Goal: Check status: Check status

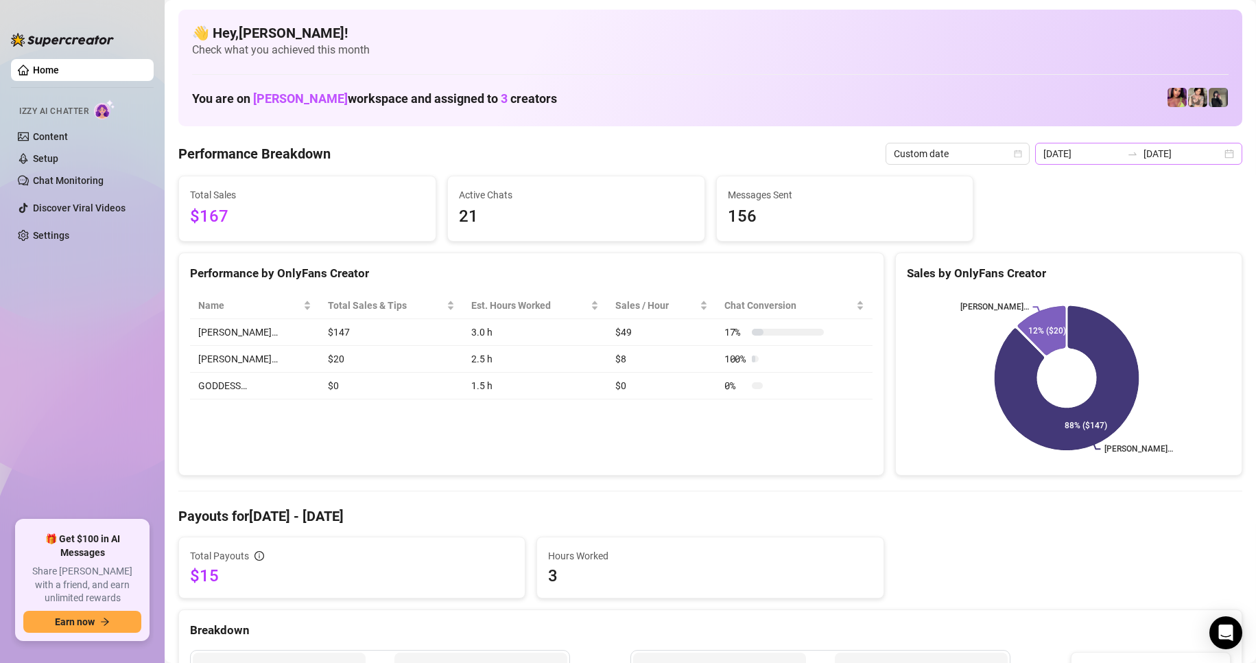
click at [1215, 154] on div "[DATE] [DATE]" at bounding box center [1138, 154] width 207 height 22
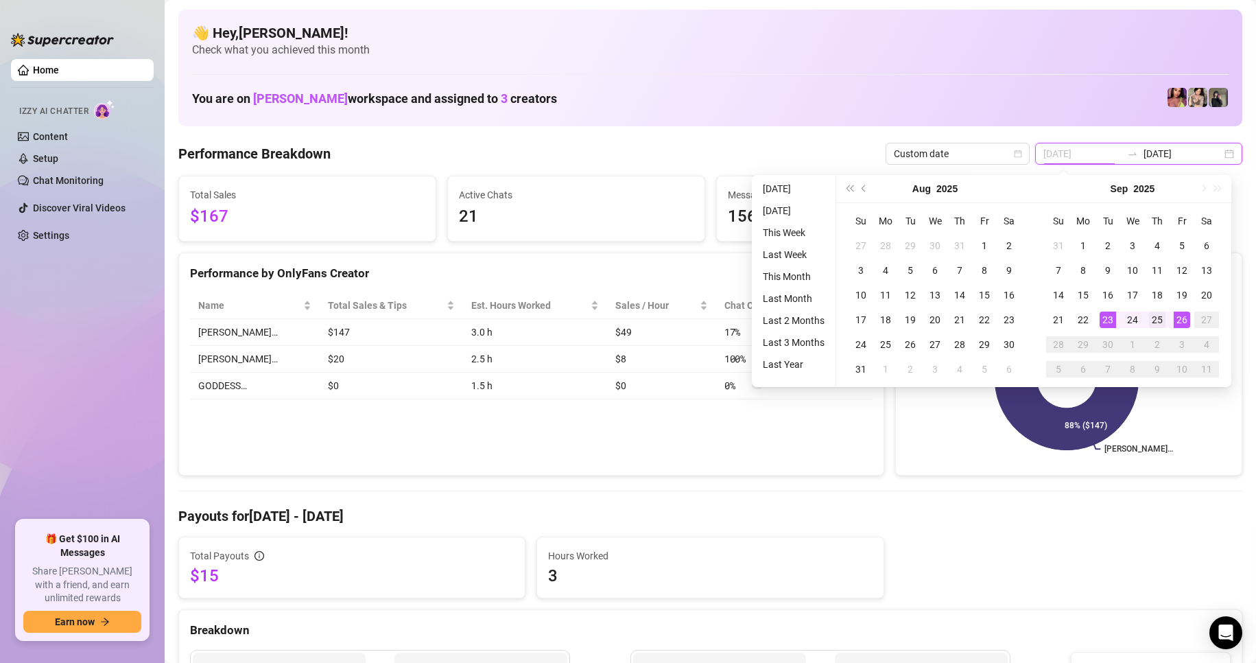
type input "[DATE]"
click at [1156, 322] on div "25" at bounding box center [1157, 319] width 16 height 16
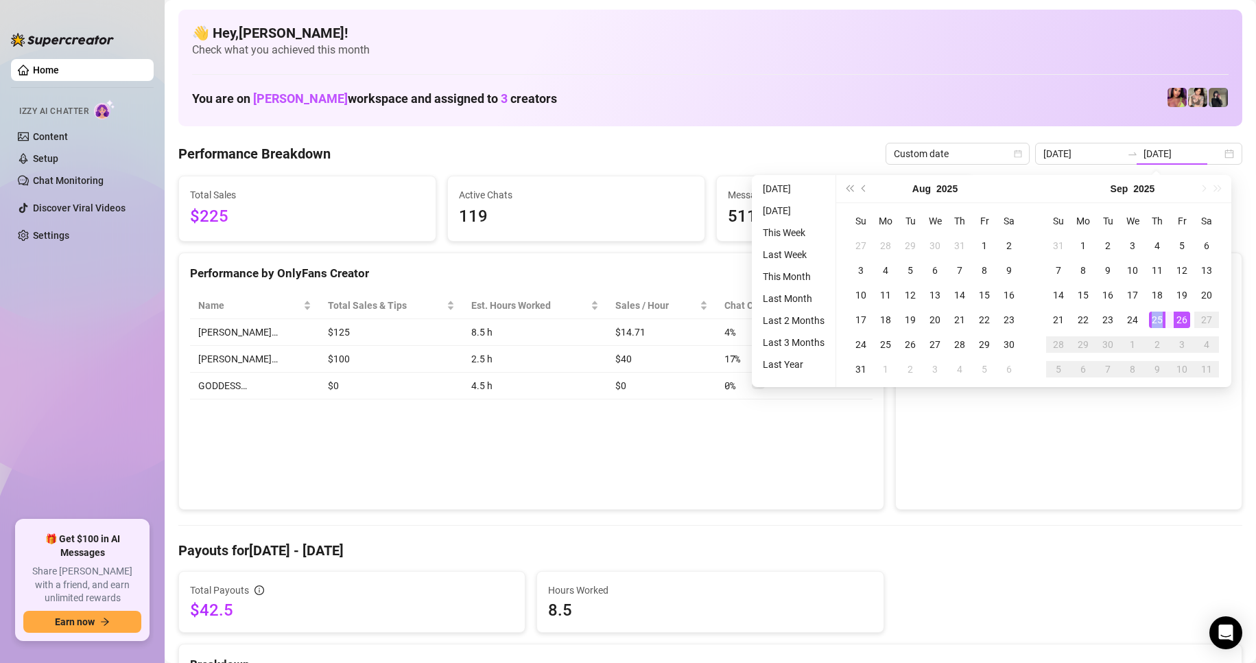
type input "[DATE]"
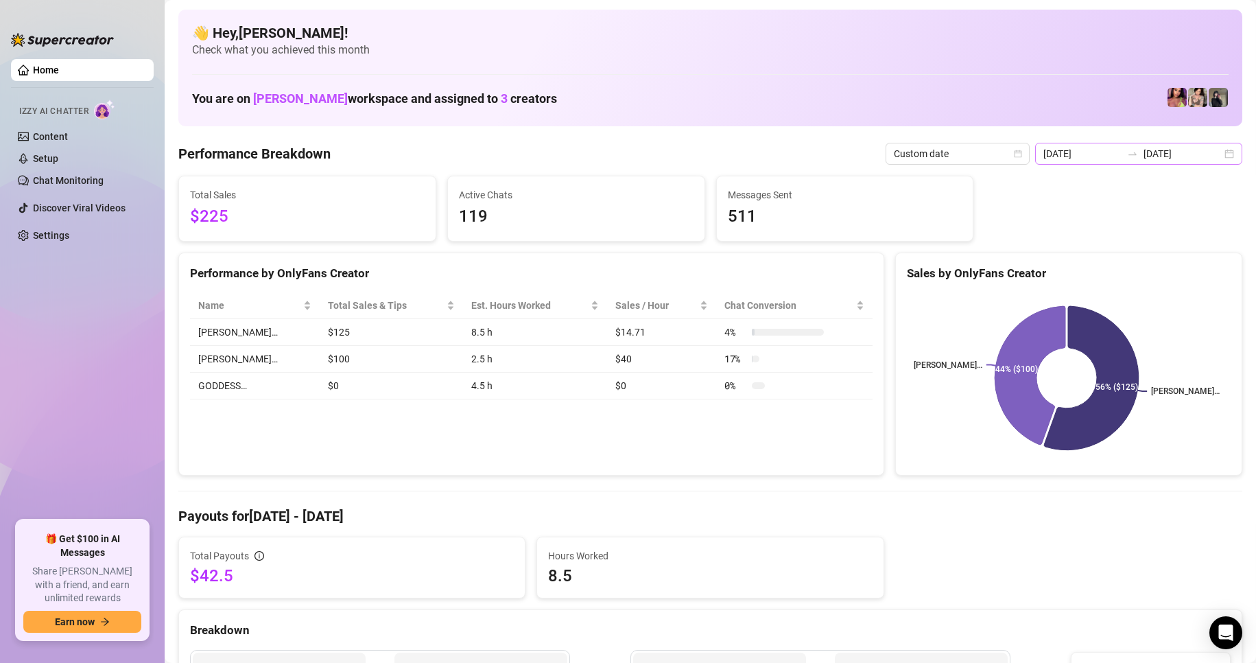
click at [1221, 157] on div "[DATE] [DATE]" at bounding box center [1138, 154] width 207 height 22
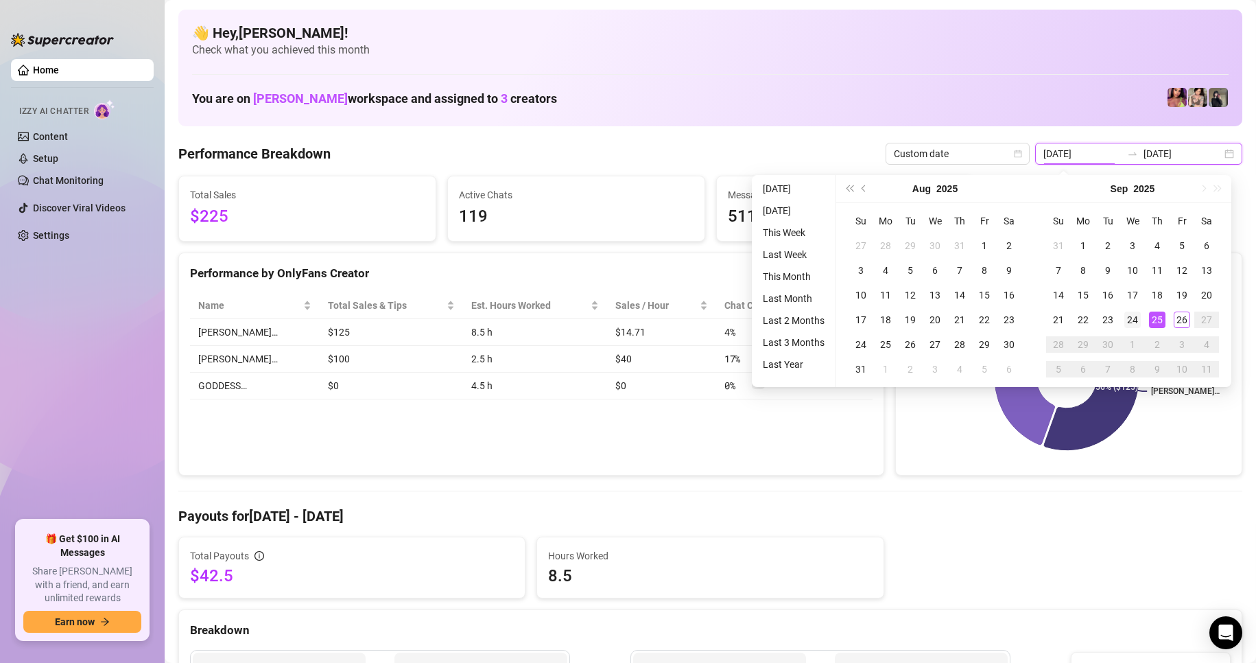
type input "[DATE]"
click at [1140, 321] on div "24" at bounding box center [1132, 319] width 16 height 16
click at [1139, 320] on div "24" at bounding box center [1132, 319] width 16 height 16
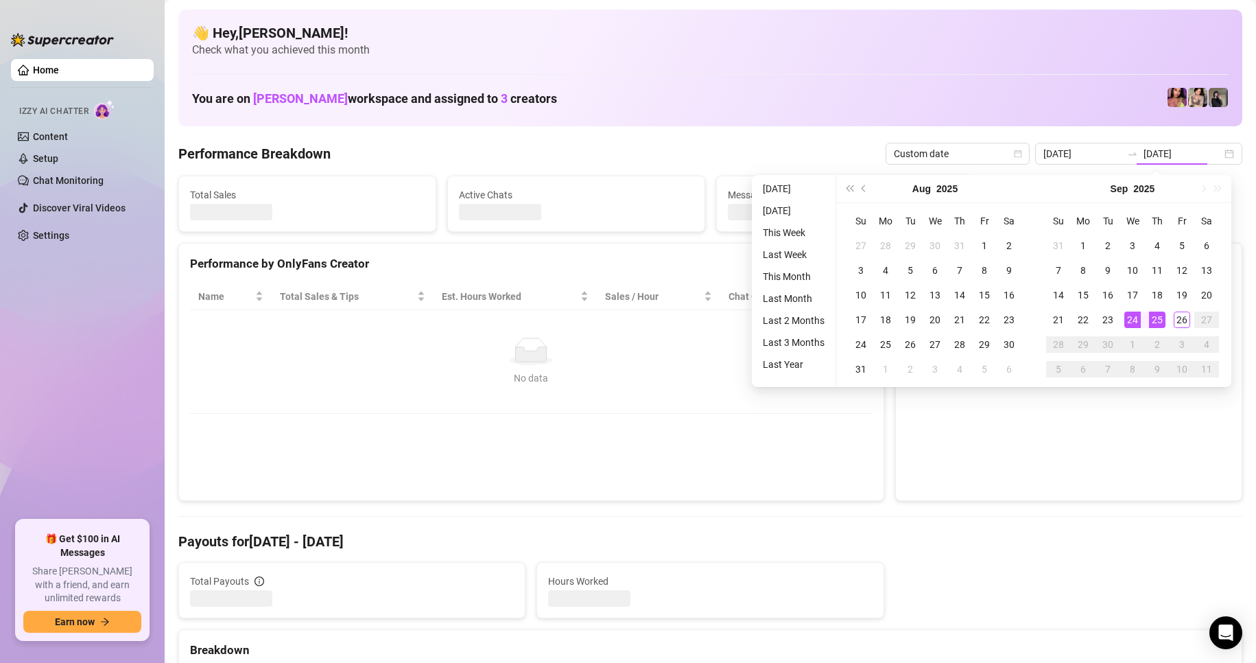
type input "[DATE]"
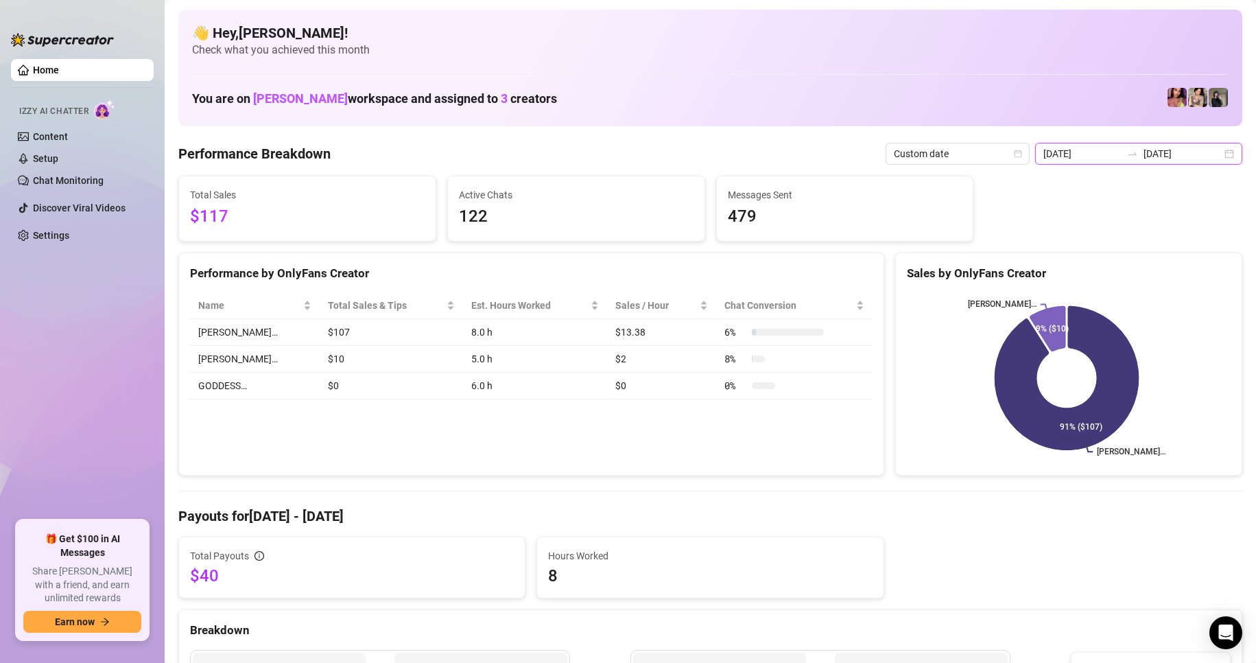
click at [1209, 155] on input "[DATE]" at bounding box center [1182, 153] width 78 height 15
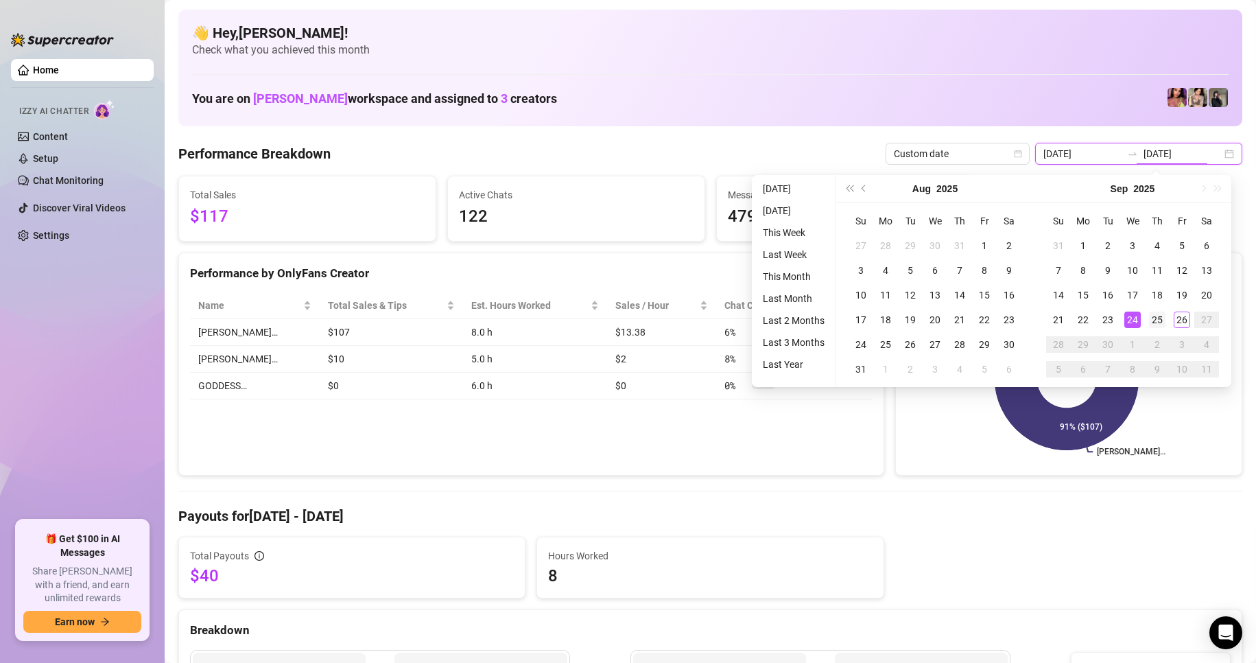
type input "[DATE]"
click at [1151, 315] on div "25" at bounding box center [1157, 319] width 16 height 16
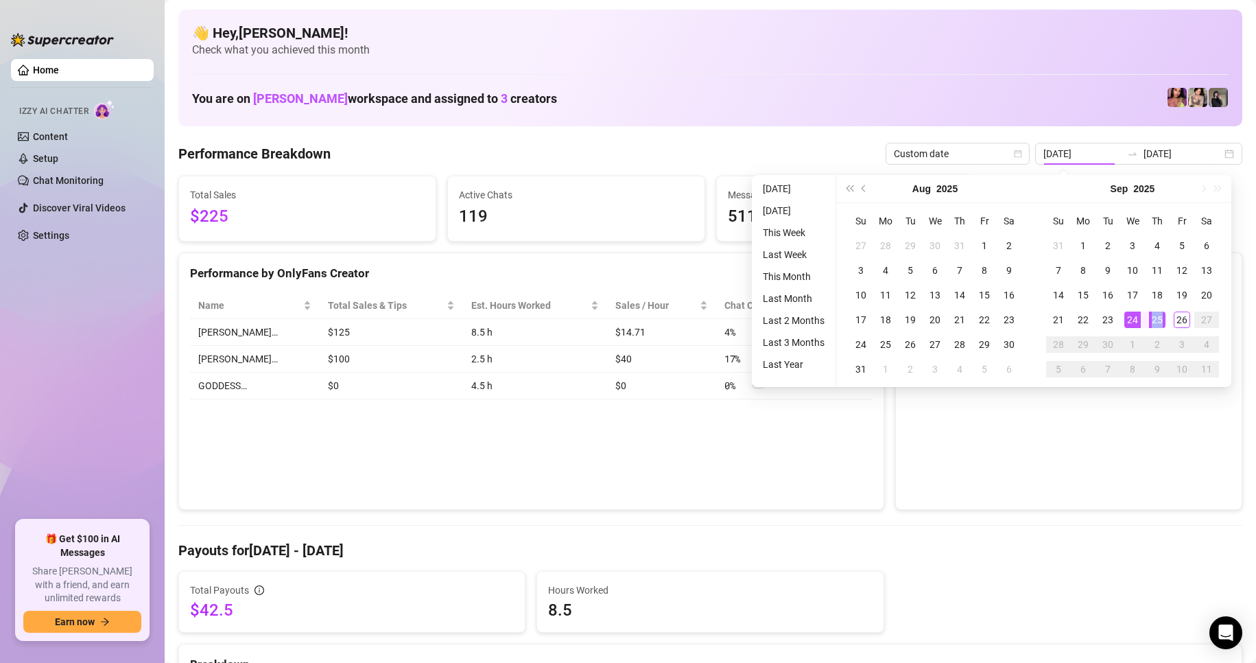
type input "[DATE]"
